Goal: Transaction & Acquisition: Purchase product/service

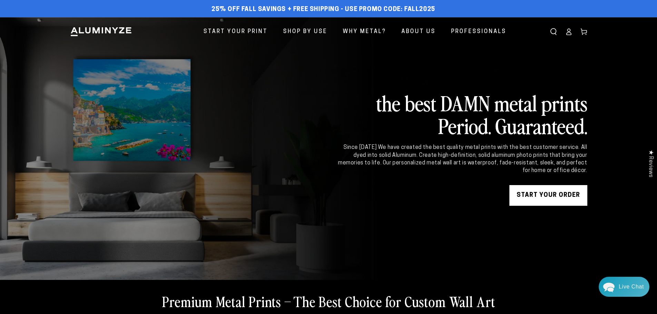
click at [567, 34] on icon at bounding box center [568, 31] width 7 height 7
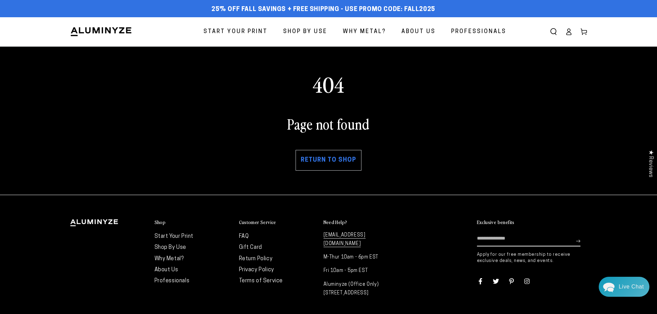
click at [327, 160] on link "Return to shop" at bounding box center [328, 160] width 66 height 21
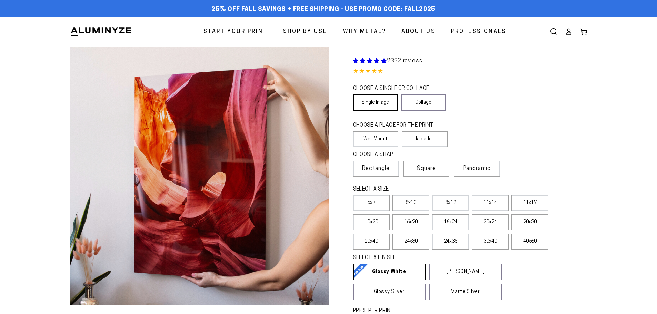
select select "**********"
click at [435, 104] on link "Collage" at bounding box center [425, 102] width 46 height 17
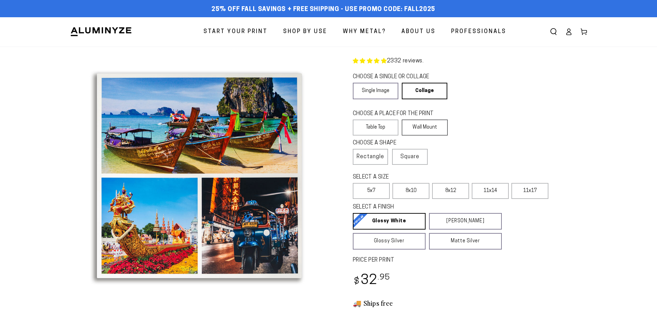
click at [423, 124] on label "Wall Mount" at bounding box center [425, 128] width 46 height 16
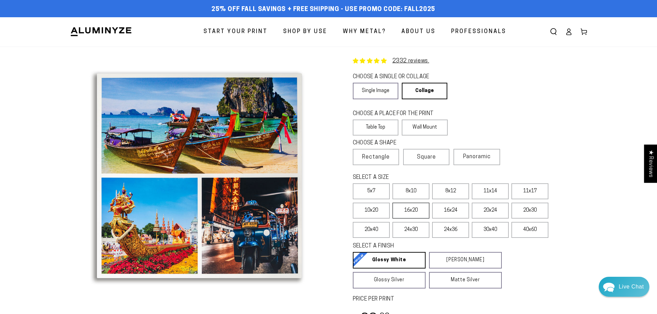
click at [403, 213] on label "16x20" at bounding box center [410, 211] width 37 height 16
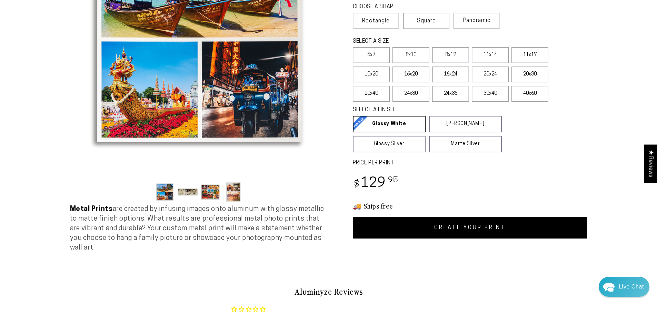
scroll to position [138, 0]
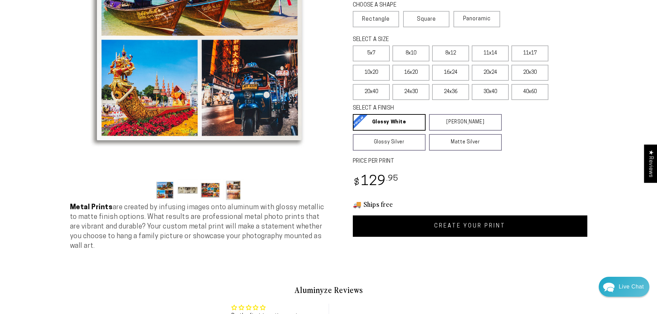
click at [438, 229] on link "CREATE YOUR PRINT" at bounding box center [470, 225] width 234 height 21
